Goal: Information Seeking & Learning: Learn about a topic

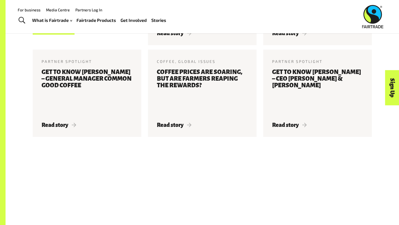
scroll to position [693, 0]
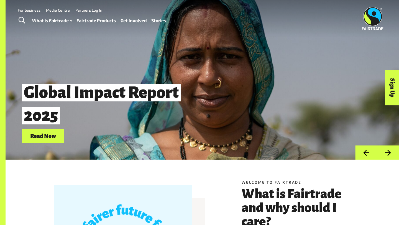
click at [102, 19] on link "Fairtrade Products" at bounding box center [97, 21] width 40 height 8
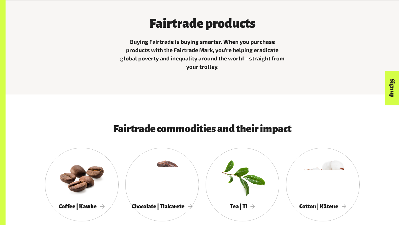
scroll to position [192, 0]
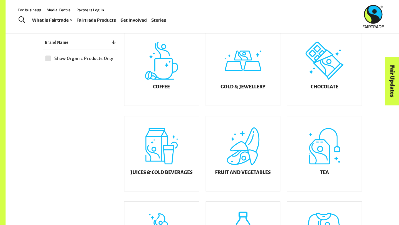
scroll to position [150, 0]
click at [156, 74] on div "Coffee" at bounding box center [162, 68] width 74 height 75
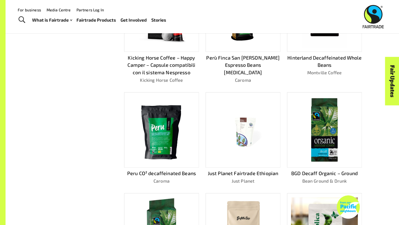
scroll to position [71, 0]
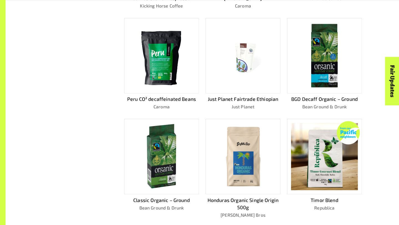
click at [247, 170] on img at bounding box center [243, 156] width 67 height 67
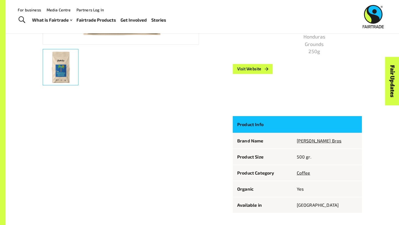
scroll to position [177, 0]
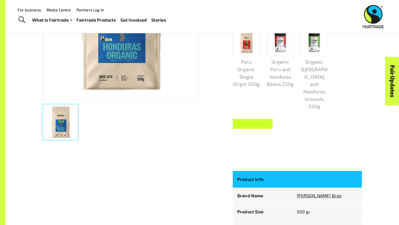
click at [251, 119] on link "Visit Website" at bounding box center [253, 124] width 40 height 10
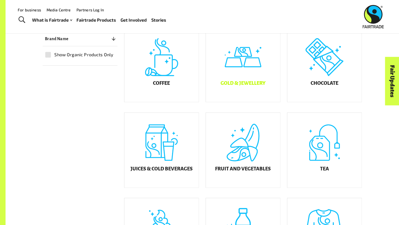
click at [243, 86] on h5 "Gold & Jewellery" at bounding box center [243, 84] width 45 height 6
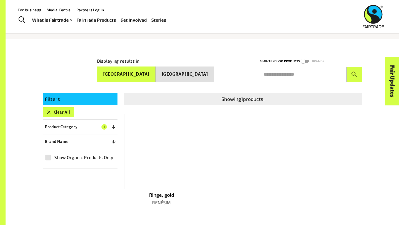
click at [168, 147] on div at bounding box center [161, 151] width 75 height 75
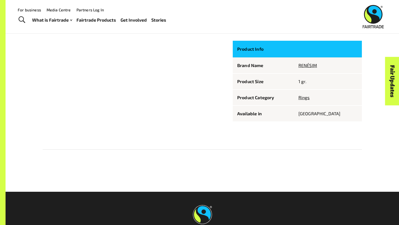
scroll to position [293, 0]
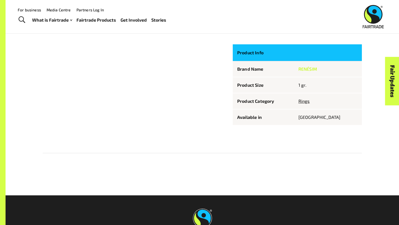
click at [317, 70] on link "RENÉSIM" at bounding box center [308, 68] width 19 height 5
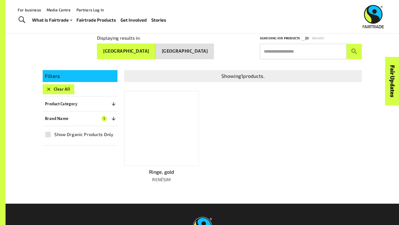
click at [159, 144] on div at bounding box center [161, 128] width 75 height 75
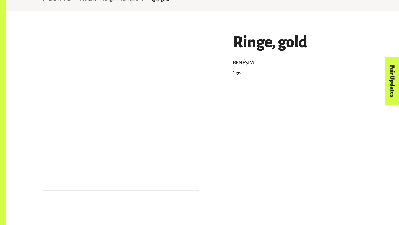
scroll to position [101, 0]
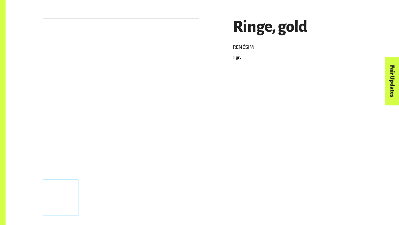
click at [158, 104] on div at bounding box center [121, 96] width 156 height 157
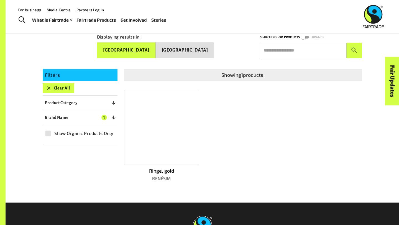
scroll to position [80, 0]
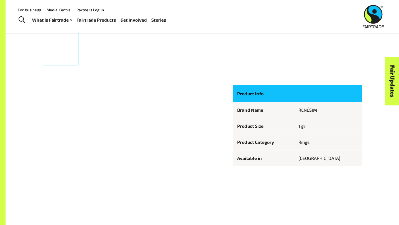
scroll to position [212, 0]
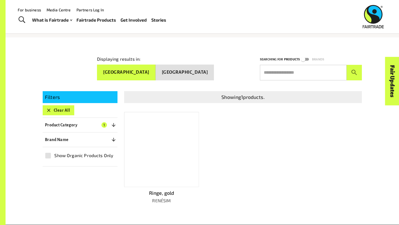
scroll to position [57, 0]
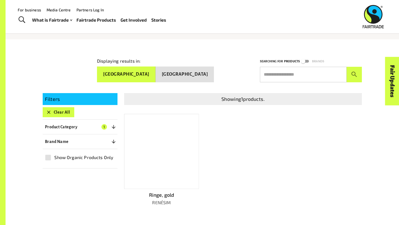
click at [158, 174] on div at bounding box center [161, 151] width 75 height 75
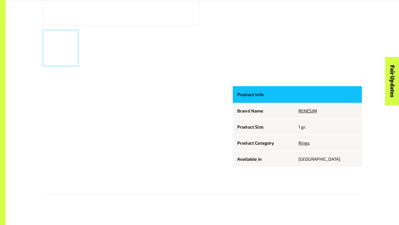
scroll to position [252, 0]
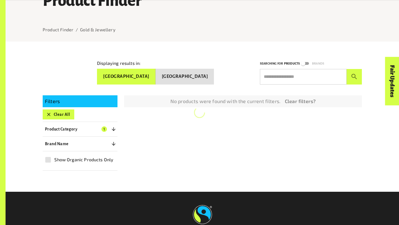
scroll to position [57, 0]
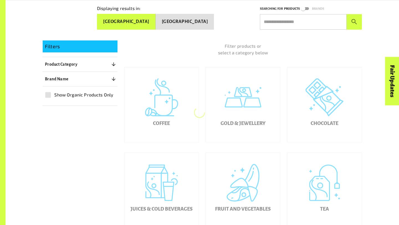
scroll to position [113, 0]
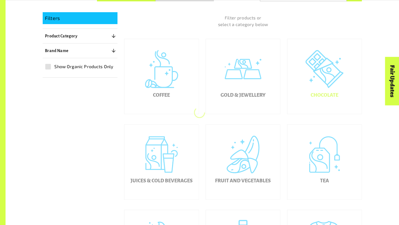
click at [315, 108] on div "Chocolate" at bounding box center [325, 76] width 74 height 75
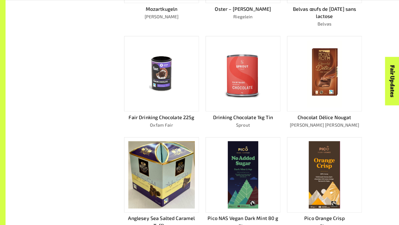
scroll to position [251, 0]
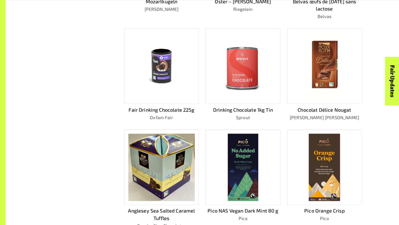
click at [312, 97] on img at bounding box center [325, 66] width 36 height 67
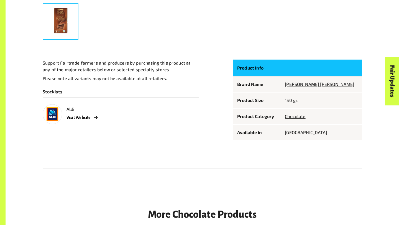
scroll to position [290, 0]
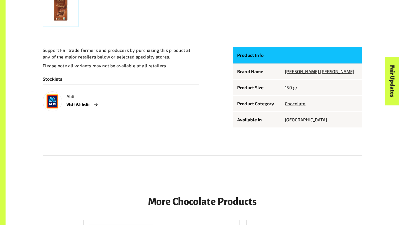
click at [245, 57] on p "Product Info" at bounding box center [256, 54] width 39 height 7
click at [320, 73] on link "[PERSON_NAME] [PERSON_NAME]" at bounding box center [319, 71] width 69 height 5
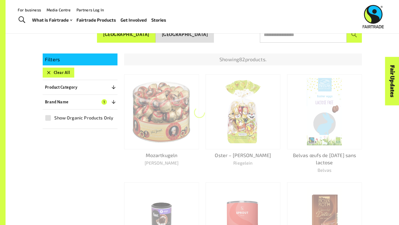
scroll to position [97, 0]
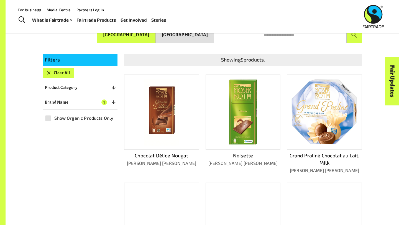
click at [168, 116] on img at bounding box center [162, 111] width 36 height 67
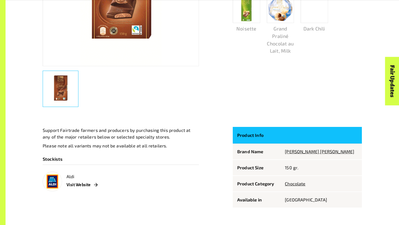
scroll to position [212, 0]
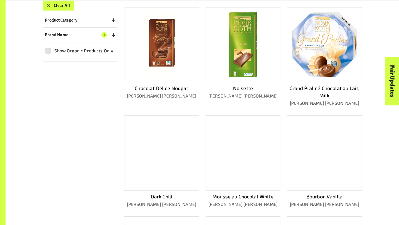
scroll to position [171, 0]
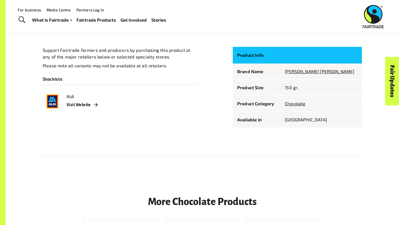
scroll to position [92, 0]
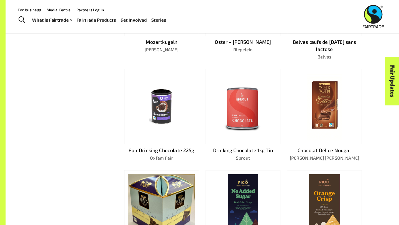
scroll to position [107, 0]
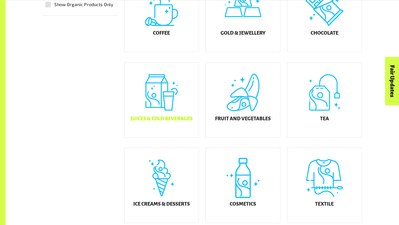
click at [155, 117] on div "Juices & Cold Beverages" at bounding box center [162, 100] width 74 height 75
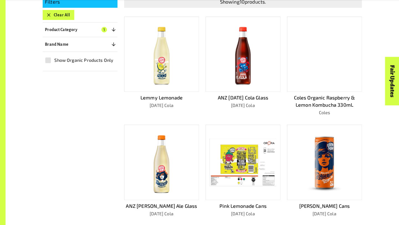
scroll to position [162, 0]
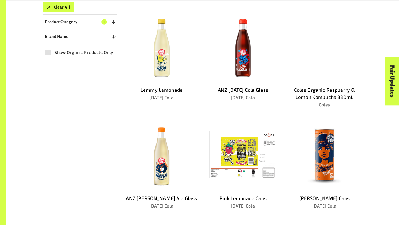
click at [163, 80] on div at bounding box center [161, 46] width 75 height 75
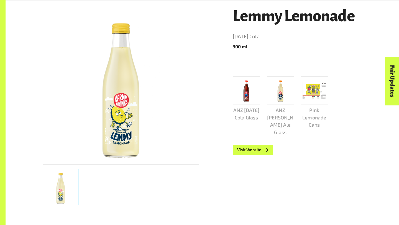
scroll to position [114, 0]
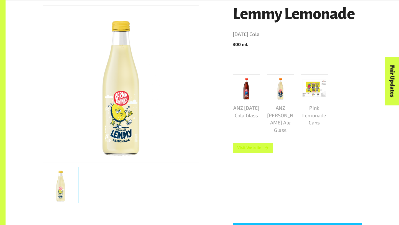
click at [256, 149] on link "Visit Website" at bounding box center [253, 148] width 40 height 10
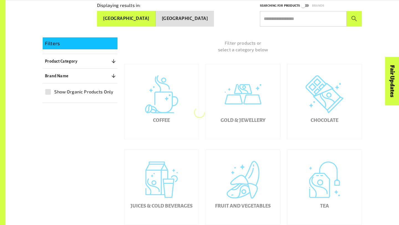
scroll to position [114, 0]
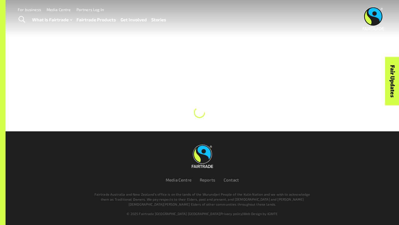
click at [154, 70] on div at bounding box center [199, 65] width 399 height 131
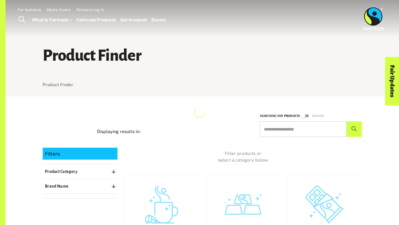
click at [197, 93] on div at bounding box center [203, 92] width 320 height 9
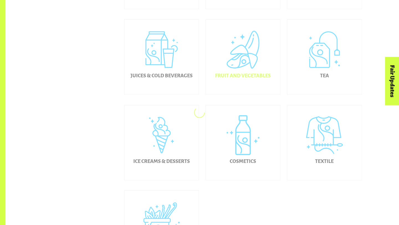
click at [233, 79] on h5 "Fruit and Vegetables" at bounding box center [243, 76] width 56 height 6
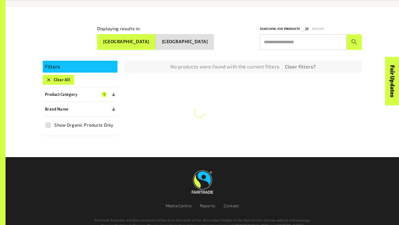
scroll to position [90, 0]
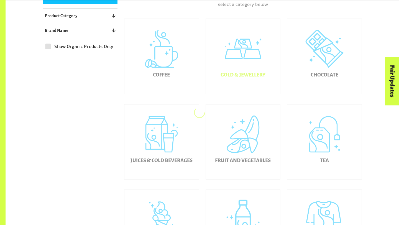
scroll to position [202, 0]
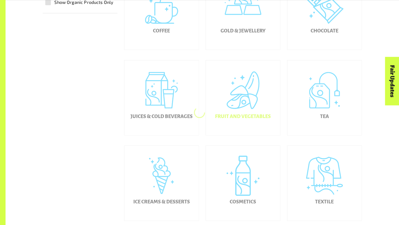
click at [239, 115] on div "Fruit and Vegetables" at bounding box center [243, 97] width 74 height 75
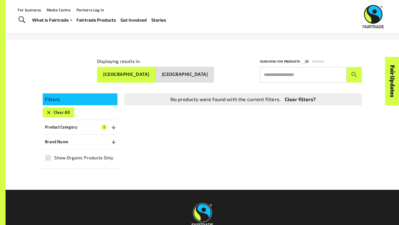
scroll to position [55, 0]
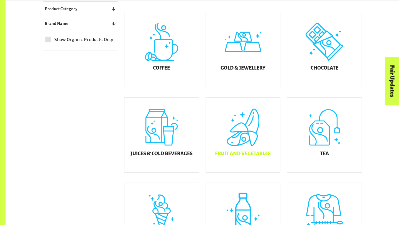
click at [234, 157] on h5 "Fruit and Vegetables" at bounding box center [243, 154] width 56 height 6
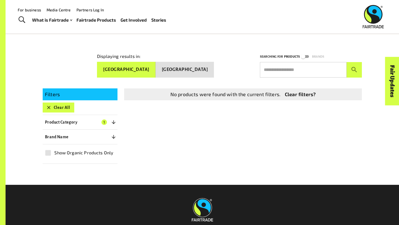
scroll to position [52, 0]
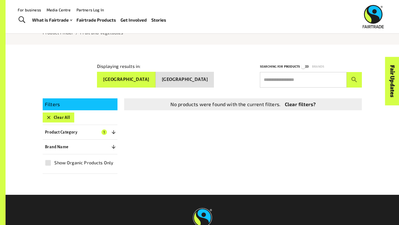
click at [197, 80] on button "[GEOGRAPHIC_DATA]" at bounding box center [185, 80] width 59 height 16
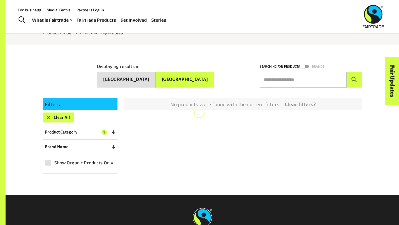
click at [156, 77] on button "[GEOGRAPHIC_DATA]" at bounding box center [126, 80] width 59 height 16
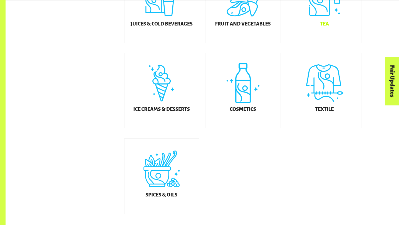
click at [329, 27] on h5 "Tea" at bounding box center [324, 24] width 9 height 6
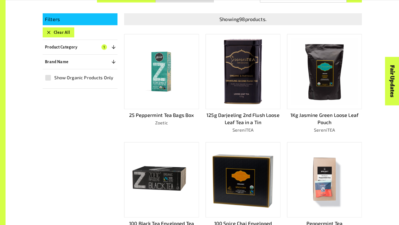
scroll to position [142, 0]
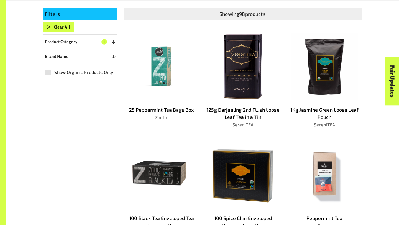
click at [321, 76] on img at bounding box center [324, 66] width 67 height 67
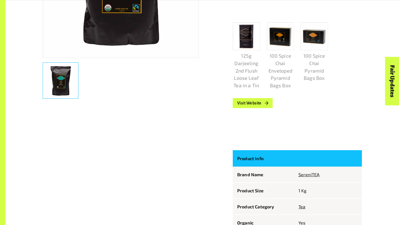
scroll to position [223, 0]
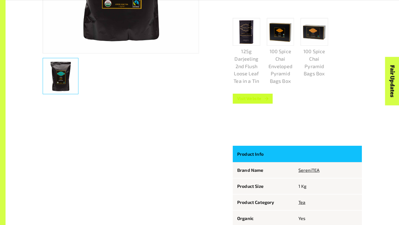
click at [261, 97] on link "Visit Website" at bounding box center [253, 99] width 40 height 10
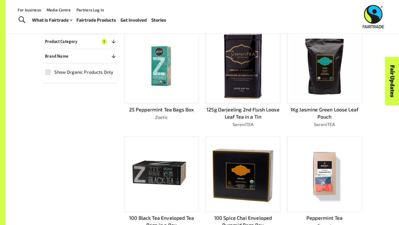
scroll to position [142, 0]
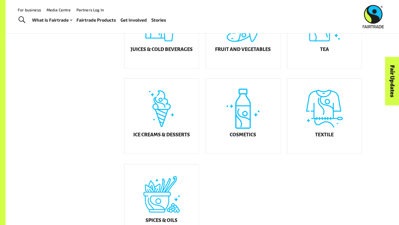
scroll to position [253, 0]
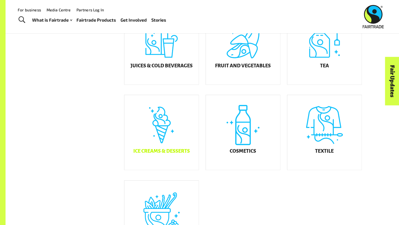
click at [156, 154] on h5 "Ice Creams & Desserts" at bounding box center [161, 152] width 57 height 6
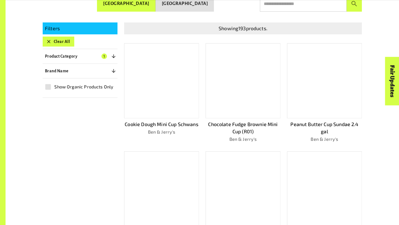
scroll to position [129, 0]
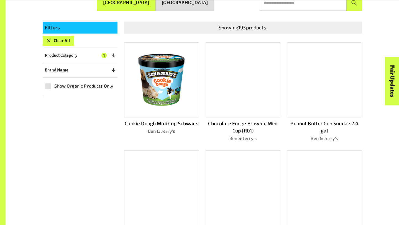
click at [161, 102] on img at bounding box center [161, 80] width 67 height 67
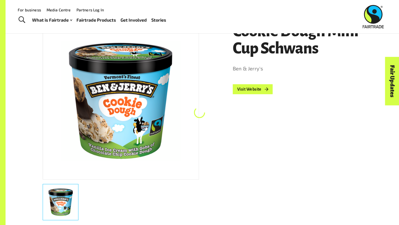
scroll to position [97, 0]
click at [242, 88] on link "Visit Website" at bounding box center [253, 89] width 40 height 10
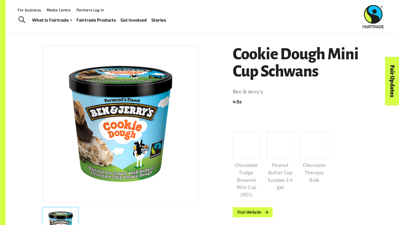
scroll to position [65, 0]
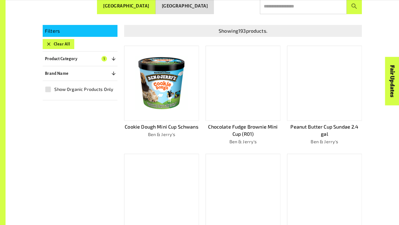
scroll to position [129, 0]
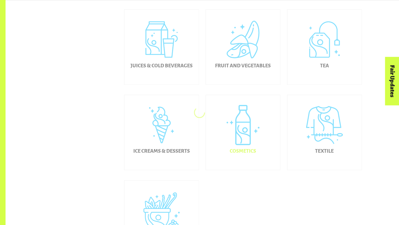
scroll to position [283, 0]
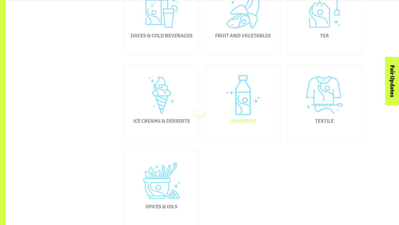
click at [249, 123] on h5 "Cosmetics" at bounding box center [243, 122] width 26 height 6
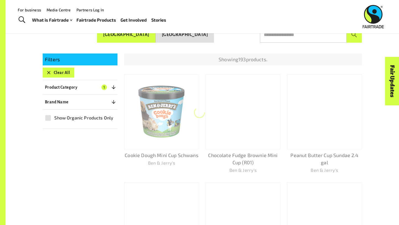
scroll to position [97, 0]
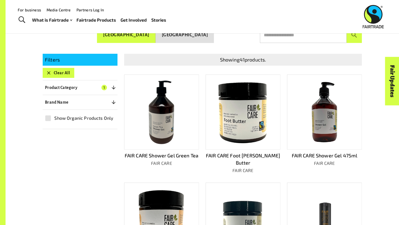
click at [171, 154] on p "FAIR CARE Shower Gel Green Tea" at bounding box center [161, 155] width 75 height 7
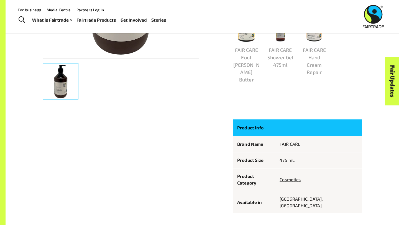
scroll to position [218, 0]
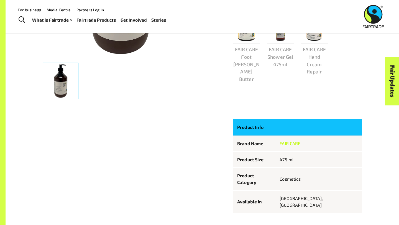
click at [301, 146] on link "FAIR CARE" at bounding box center [290, 143] width 21 height 5
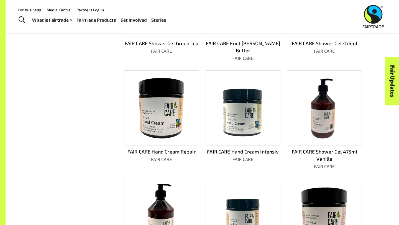
scroll to position [116, 0]
